Goal: Transaction & Acquisition: Purchase product/service

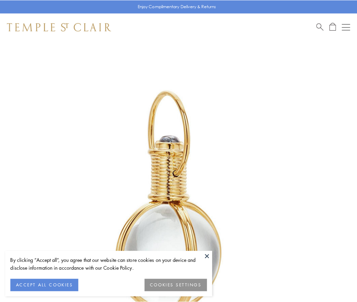
scroll to position [177, 0]
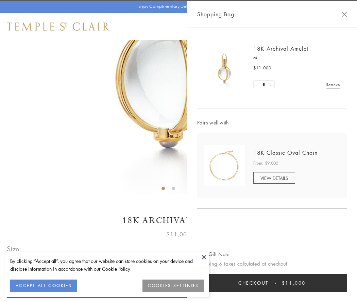
click at [272, 283] on button "Checkout $11,000" at bounding box center [272, 283] width 150 height 18
